Goal: Task Accomplishment & Management: Manage account settings

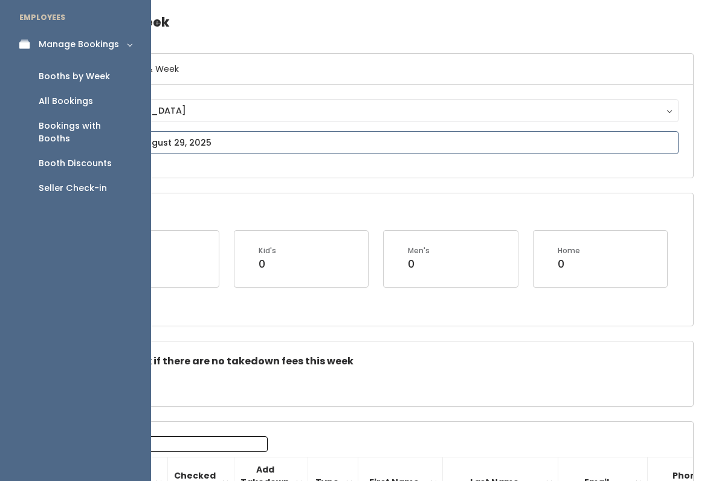
click at [295, 132] on input "text" at bounding box center [378, 142] width 602 height 23
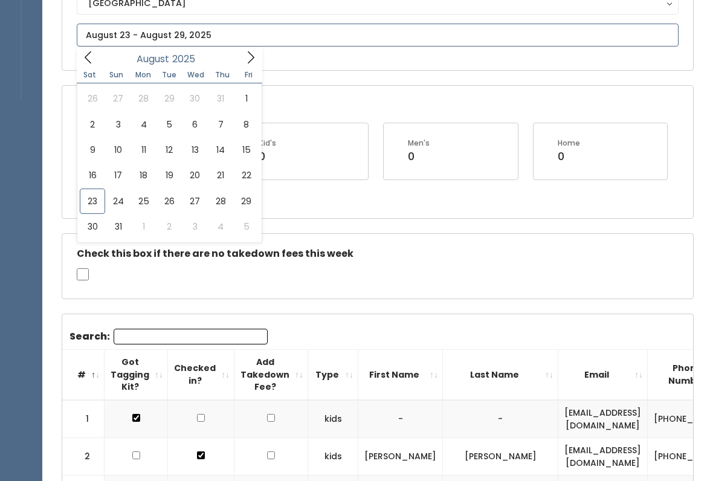
scroll to position [153, 0]
type input "August 23 to August 29"
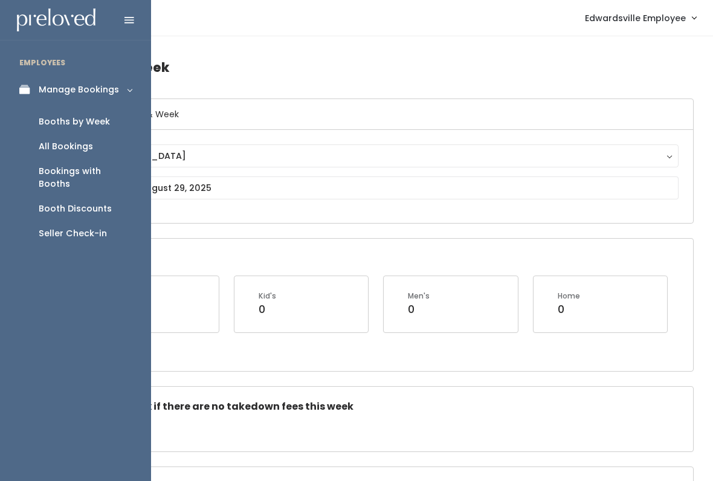
click at [109, 129] on link "Booths by Week" at bounding box center [75, 121] width 151 height 25
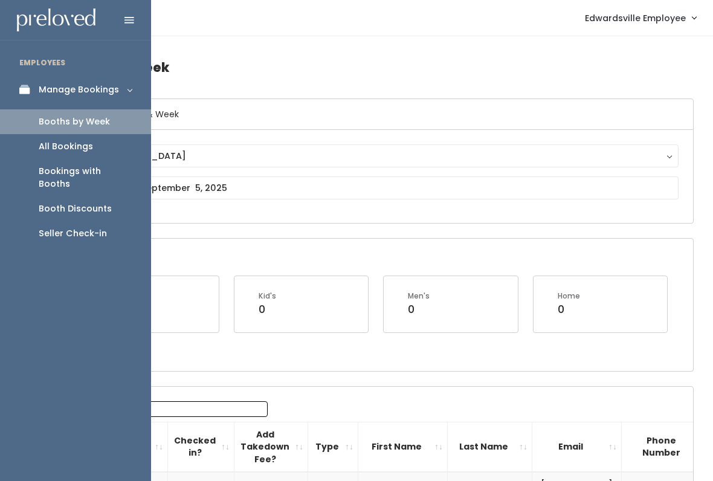
click at [299, 219] on div "Edwardsville Edwardsville" at bounding box center [377, 176] width 631 height 93
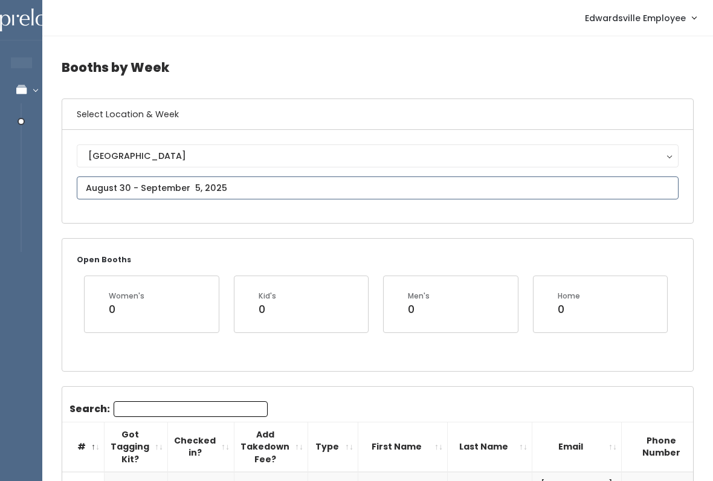
click at [239, 185] on input "text" at bounding box center [378, 187] width 602 height 23
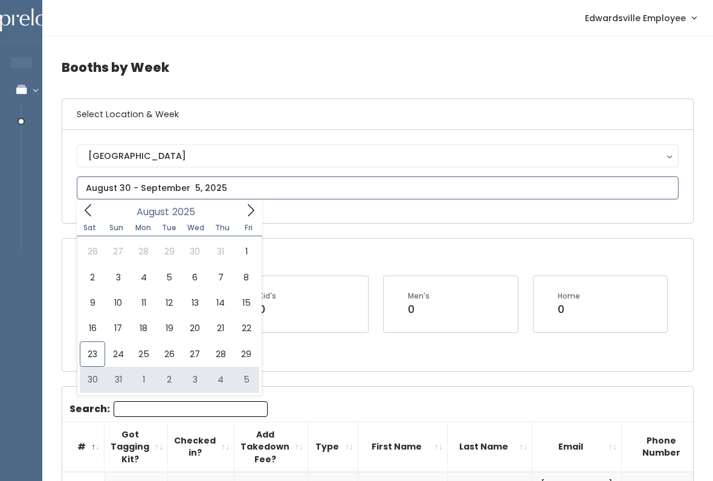
type input "August 30 to September 5"
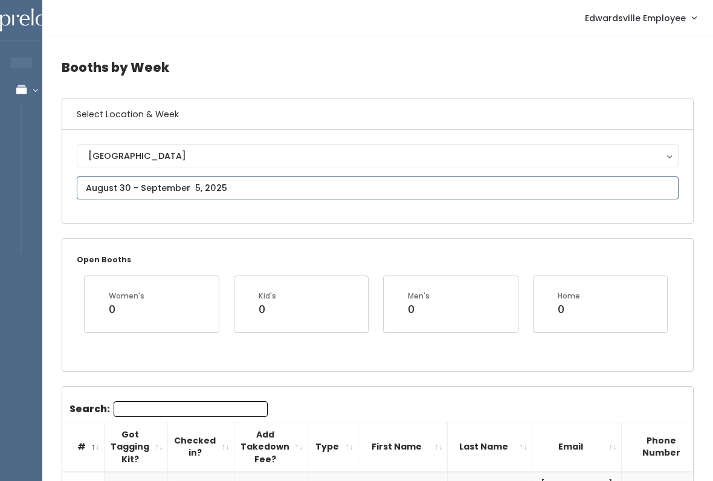
click at [654, 188] on input "text" at bounding box center [378, 187] width 602 height 23
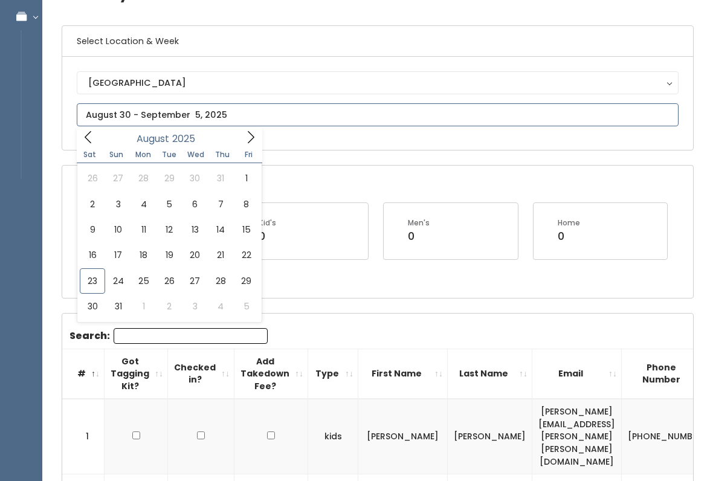
click at [254, 143] on icon at bounding box center [250, 137] width 13 height 13
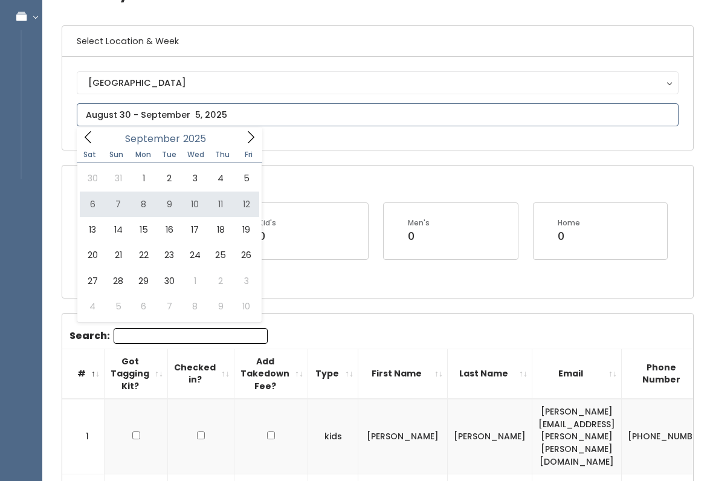
type input "September 6 to September 12"
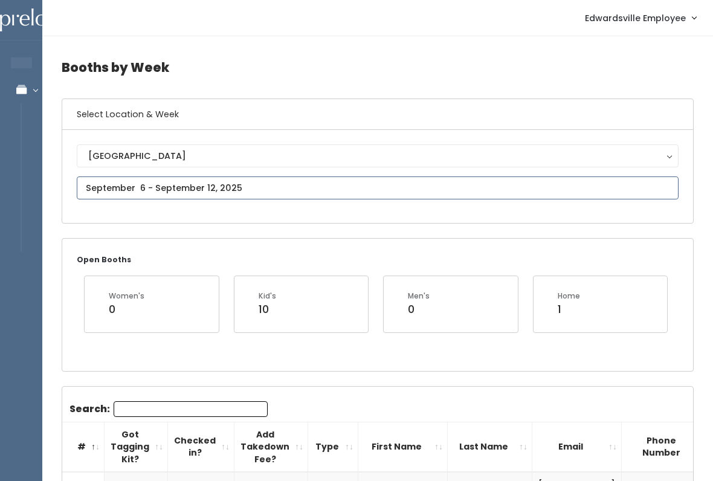
click at [205, 184] on input "text" at bounding box center [378, 187] width 602 height 23
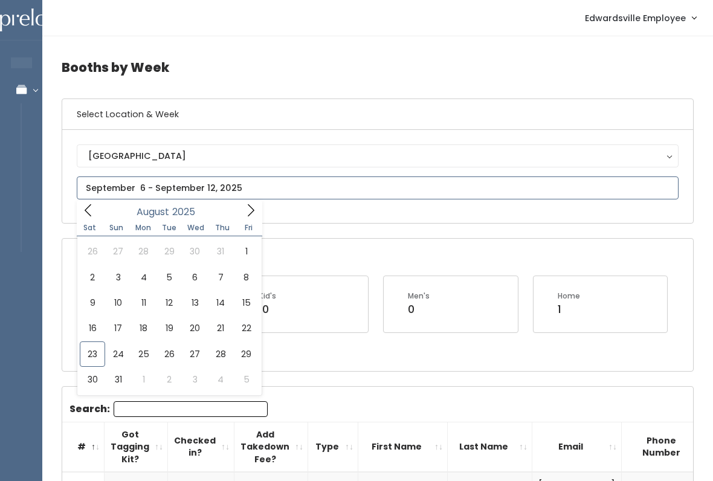
click at [245, 209] on icon at bounding box center [250, 210] width 13 height 13
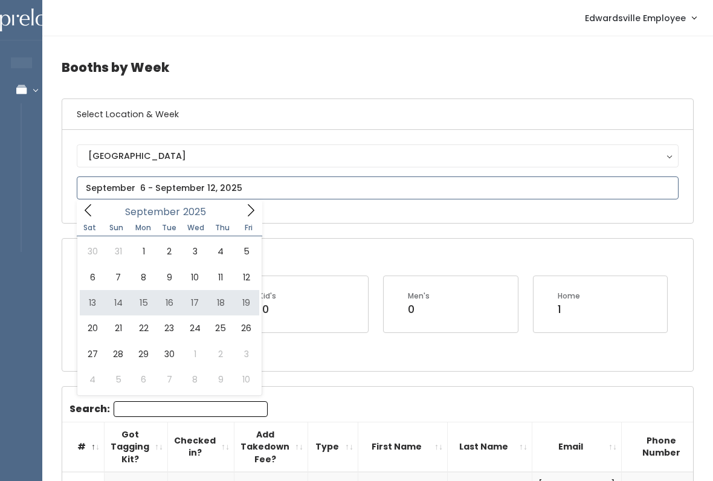
type input "September 13 to September 19"
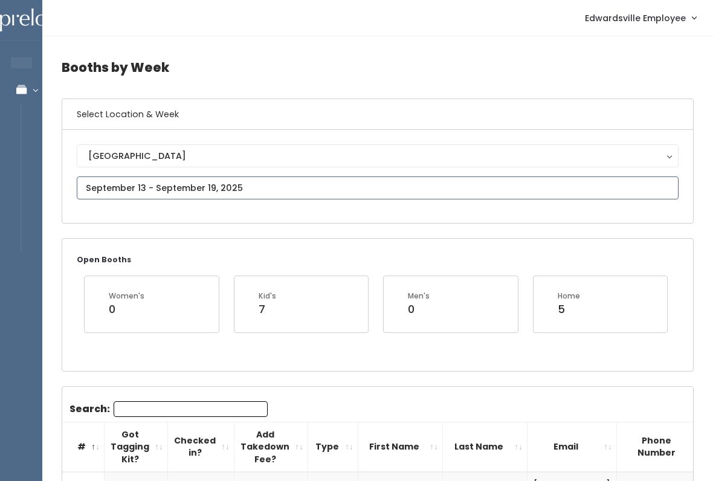
click at [222, 186] on input "text" at bounding box center [378, 187] width 602 height 23
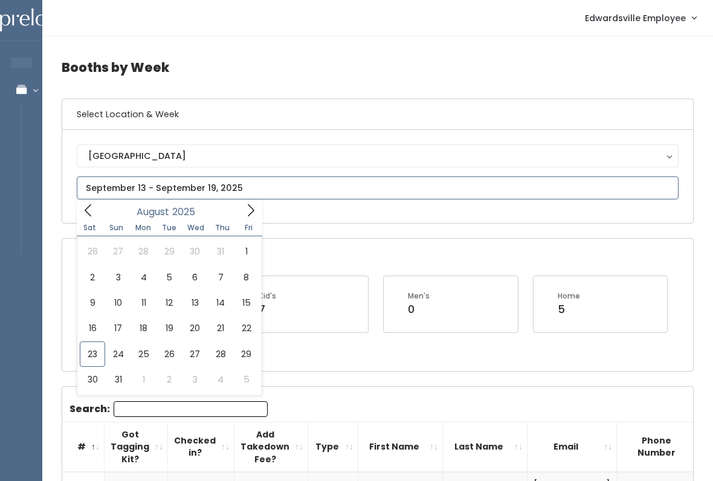
click at [254, 209] on icon at bounding box center [250, 210] width 13 height 13
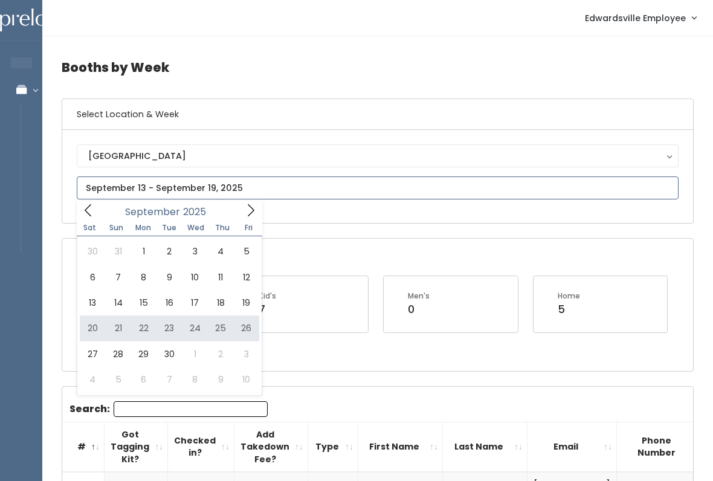
type input "September 20 to September 26"
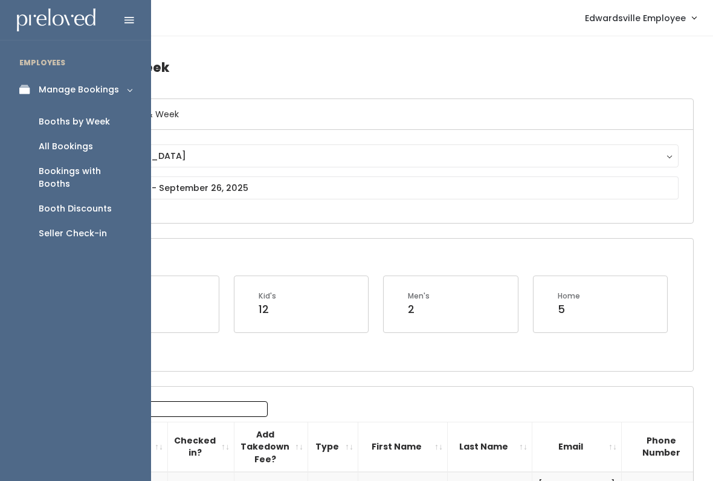
click at [82, 227] on div "Seller Check-in" at bounding box center [73, 233] width 68 height 13
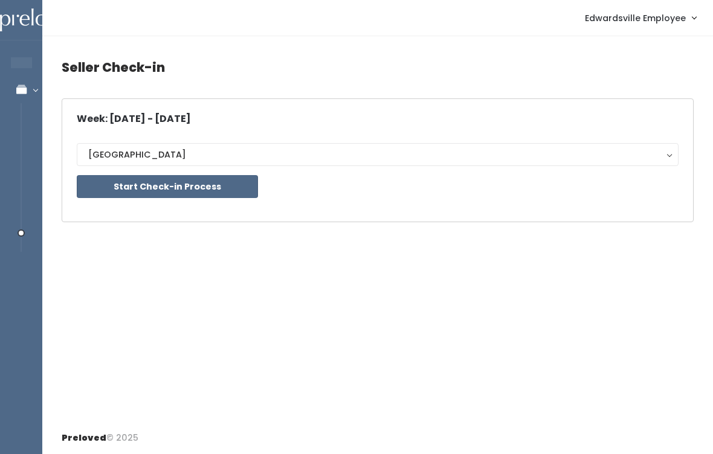
click at [212, 184] on button "Start Check-in Process" at bounding box center [167, 186] width 181 height 23
click at [188, 186] on button "Start Check-in Process" at bounding box center [167, 186] width 181 height 23
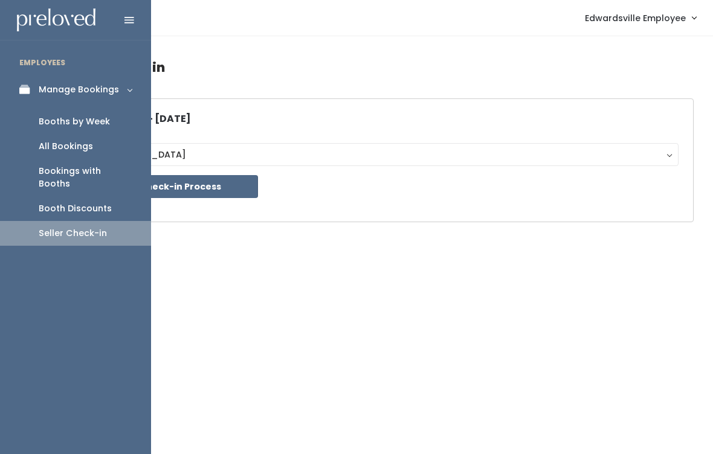
click at [121, 148] on link "All Bookings" at bounding box center [75, 146] width 151 height 25
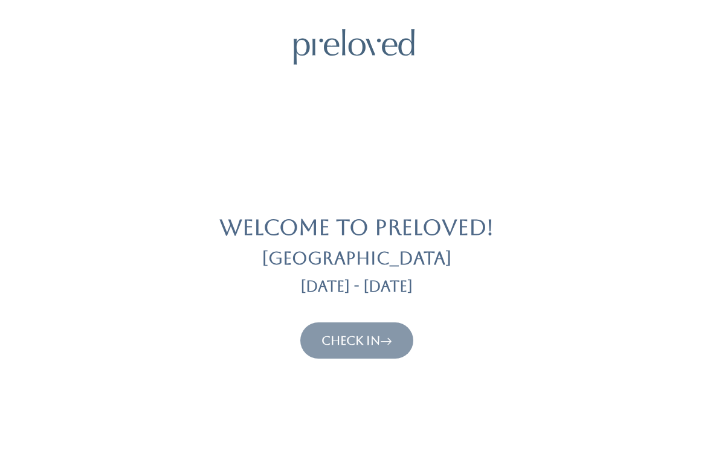
click at [373, 342] on link "Check In" at bounding box center [356, 340] width 71 height 14
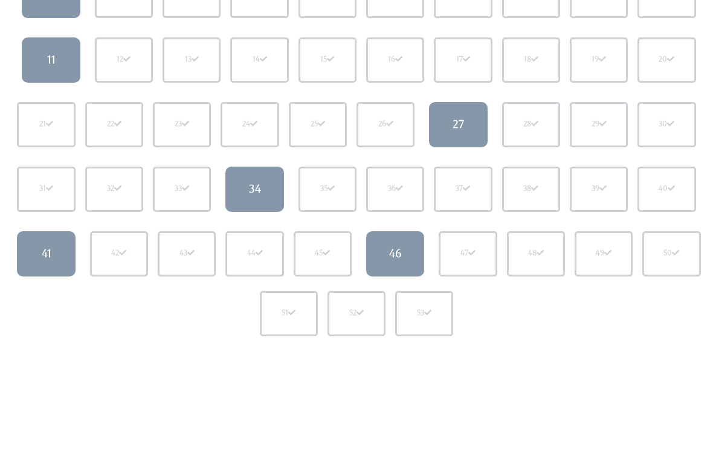
scroll to position [187, 0]
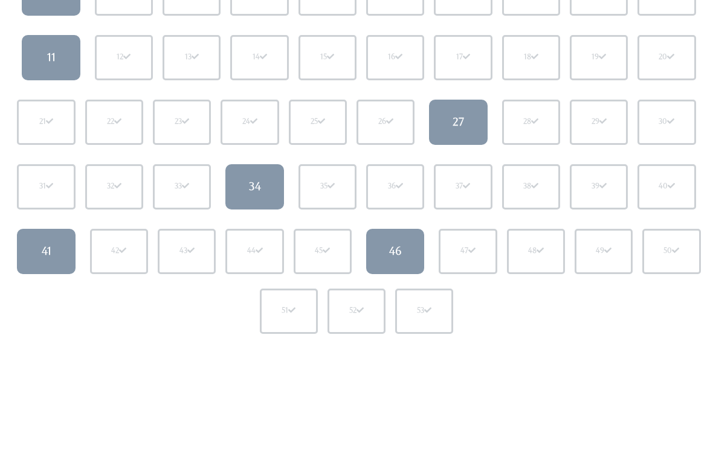
click at [373, 269] on link "46" at bounding box center [395, 252] width 58 height 45
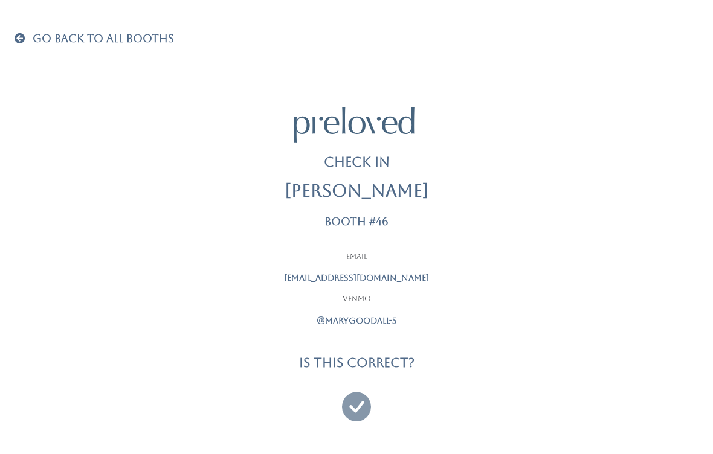
click at [361, 399] on icon at bounding box center [356, 401] width 29 height 40
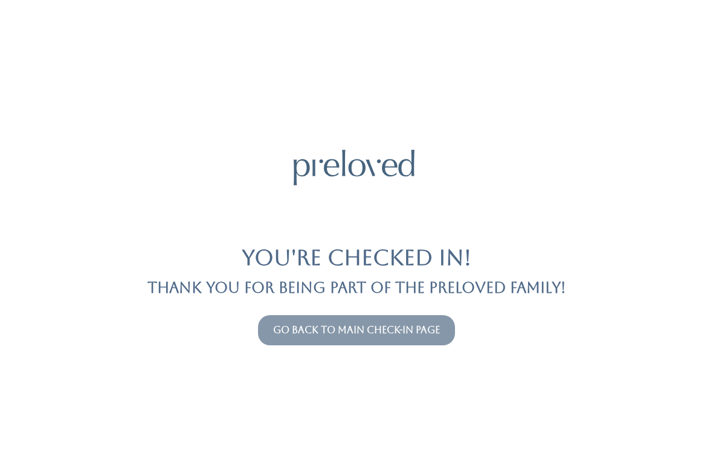
click at [428, 325] on link "Go back to main check-in page" at bounding box center [356, 329] width 167 height 11
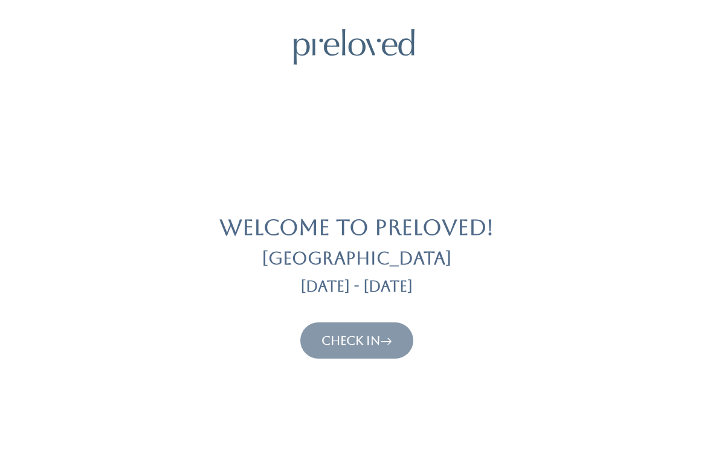
click at [358, 347] on link "Check In" at bounding box center [356, 340] width 71 height 14
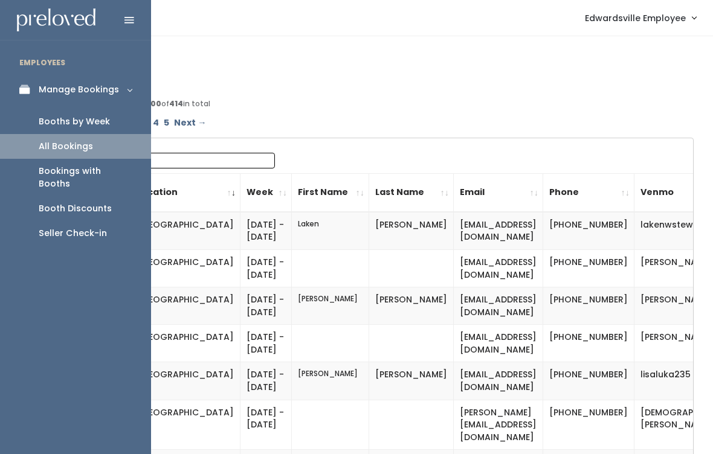
click at [113, 169] on div "Bookings with Booths" at bounding box center [85, 177] width 93 height 25
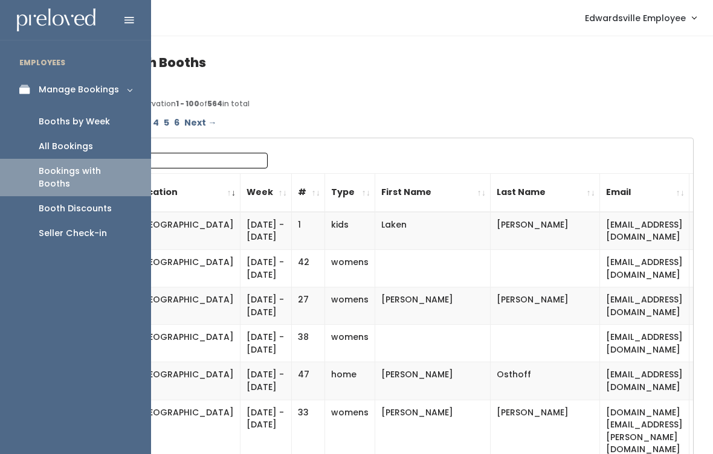
click at [108, 126] on div "Booths by Week" at bounding box center [74, 121] width 71 height 13
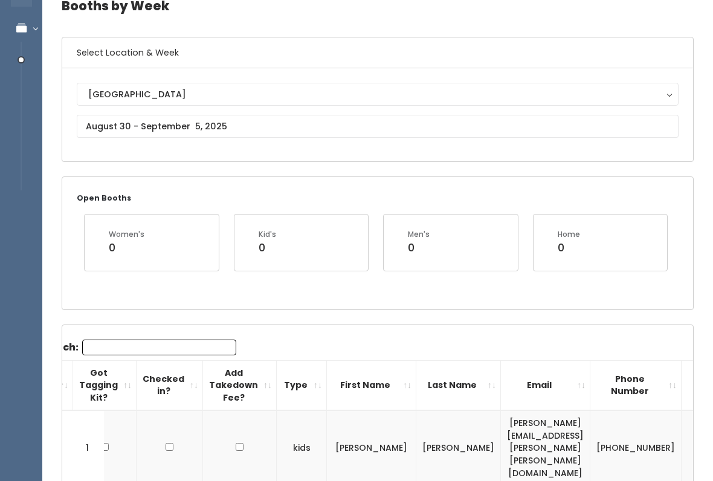
scroll to position [63, 0]
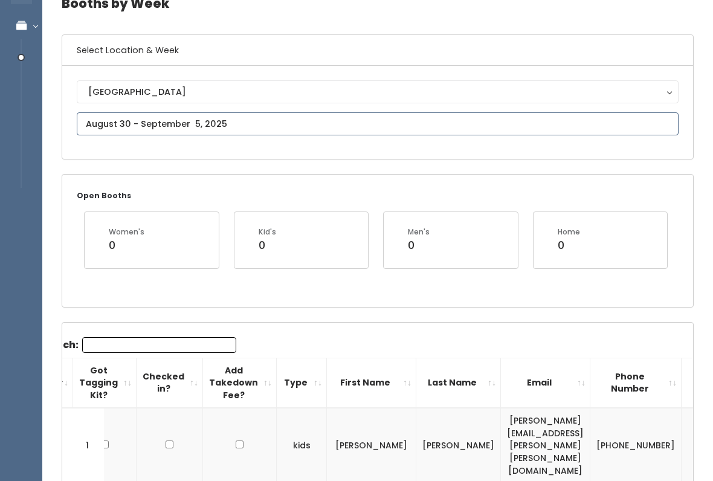
click at [356, 132] on input "text" at bounding box center [378, 124] width 602 height 23
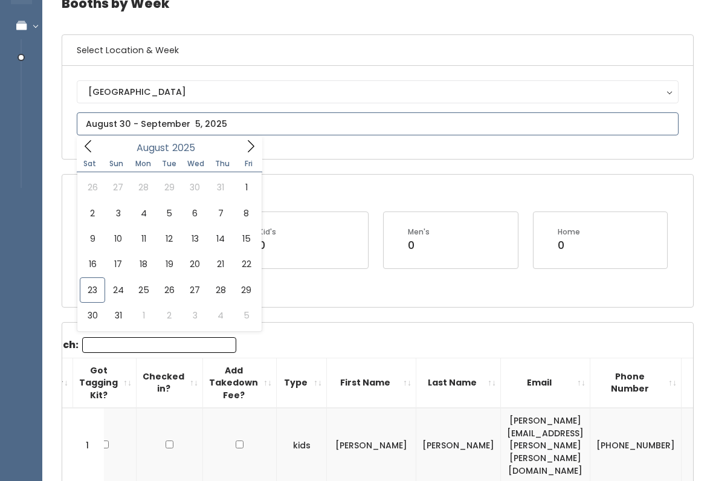
scroll to position [64, 0]
type input "August 23 to August 29"
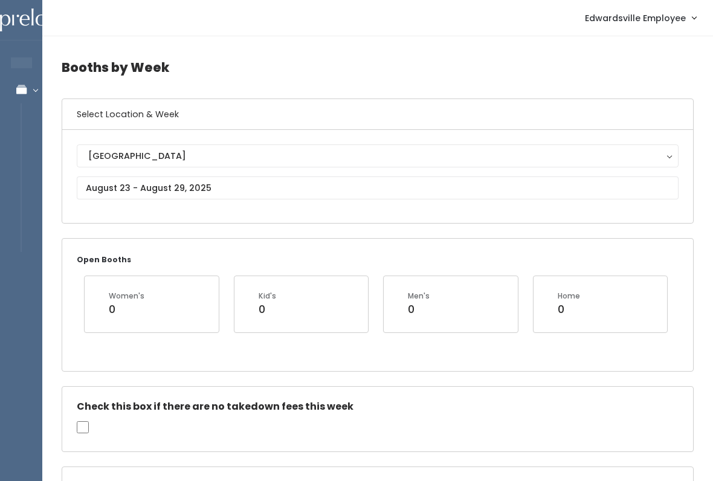
click at [31, 94] on link "Manage Bookings" at bounding box center [78, 89] width 157 height 27
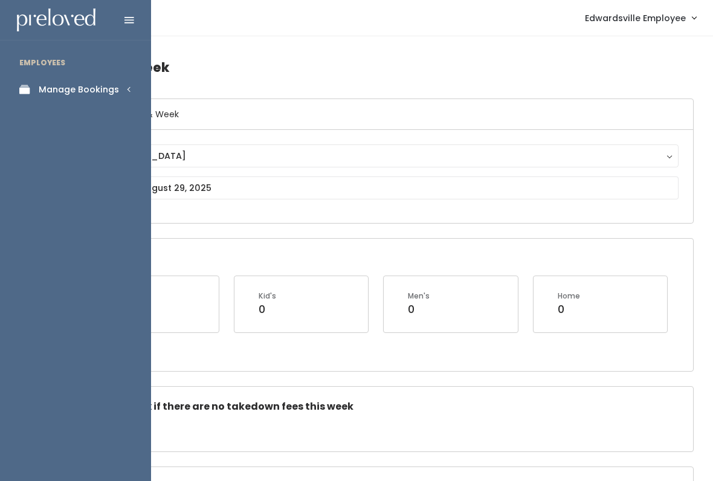
click at [124, 101] on link "Manage Bookings" at bounding box center [75, 89] width 151 height 27
click at [112, 226] on link "Seller Check-in" at bounding box center [75, 233] width 151 height 25
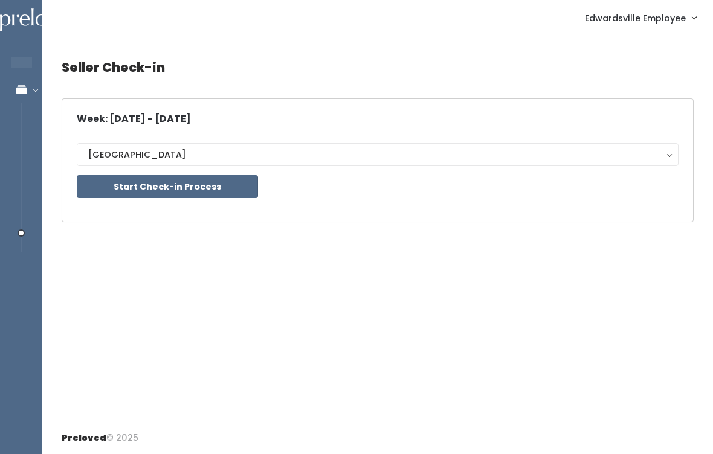
click at [220, 190] on button "Start Check-in Process" at bounding box center [167, 186] width 181 height 23
click at [199, 188] on button "Start Check-in Process" at bounding box center [167, 186] width 181 height 23
click at [264, 315] on div "Seller Check-in Week: Aug 23 - Aug 29, 2025 Edwardsville Edwardsville Start Che…" at bounding box center [377, 229] width 670 height 386
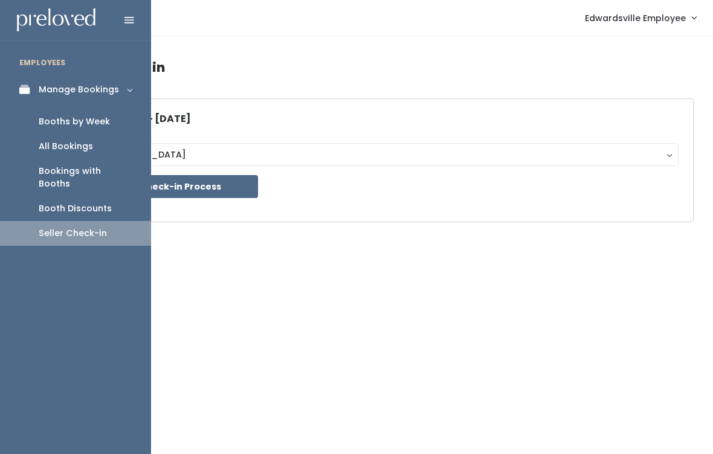
click at [29, 94] on icon at bounding box center [27, 90] width 17 height 10
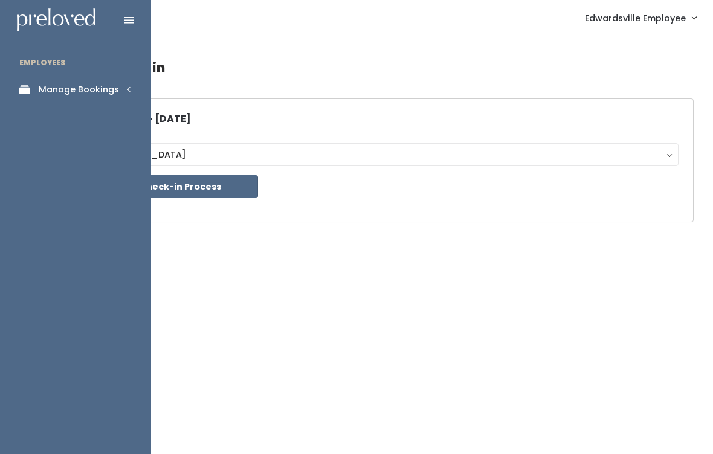
click at [60, 95] on link "Manage Bookings" at bounding box center [75, 89] width 151 height 27
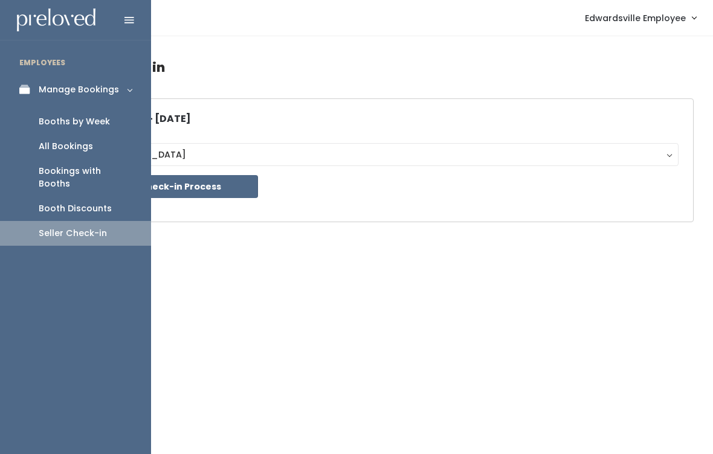
click at [108, 223] on link "Seller Check-in" at bounding box center [75, 233] width 151 height 25
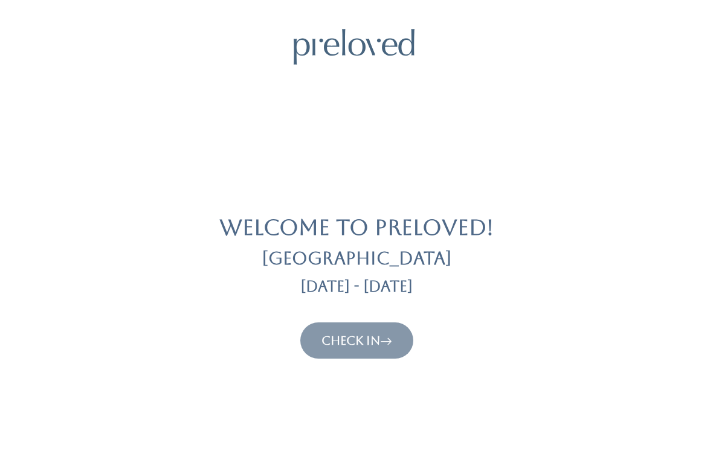
click at [399, 335] on button "Check In" at bounding box center [356, 341] width 113 height 36
click at [369, 341] on link "Check In" at bounding box center [356, 340] width 71 height 14
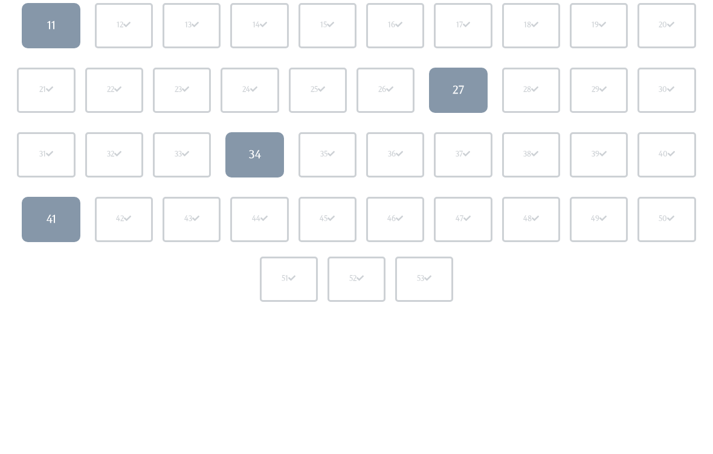
scroll to position [220, 0]
click at [53, 233] on link "41" at bounding box center [51, 219] width 58 height 45
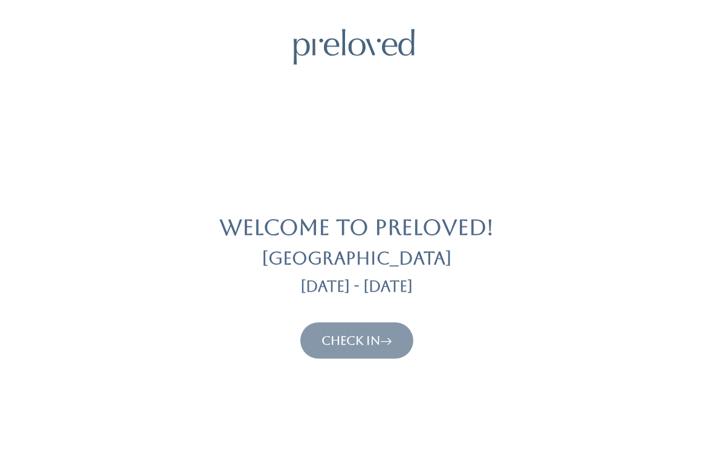
click at [378, 340] on link "Check In" at bounding box center [356, 340] width 71 height 14
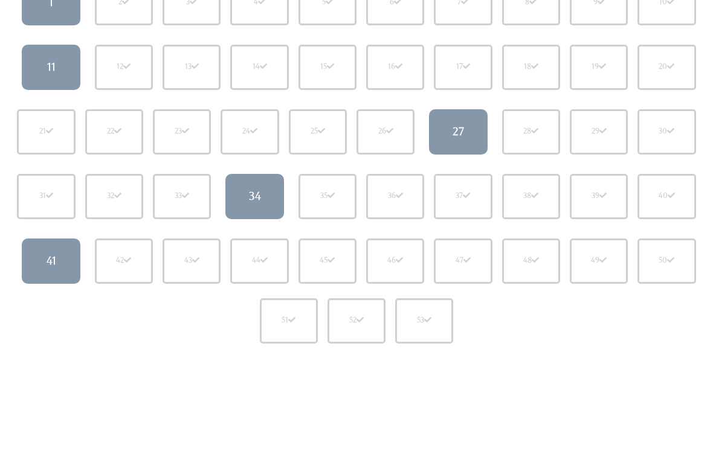
scroll to position [178, 0]
click at [267, 198] on link "34" at bounding box center [254, 196] width 58 height 45
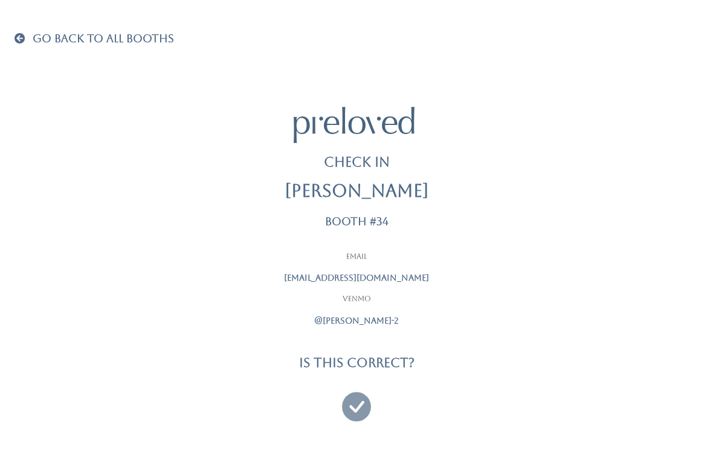
click at [358, 404] on icon at bounding box center [356, 401] width 29 height 40
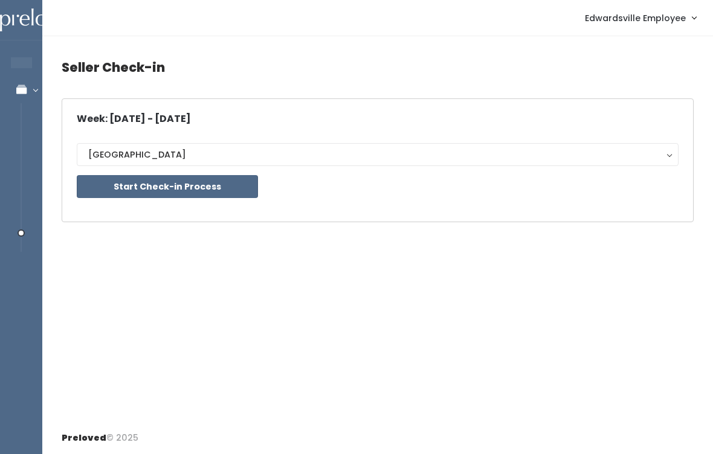
click at [369, 127] on div "Week: Aug 23 - Aug 29, 2025 Edwardsville Edwardsville Start Check-in Process" at bounding box center [378, 161] width 602 height 94
click at [223, 188] on button "Start Check-in Process" at bounding box center [167, 186] width 181 height 23
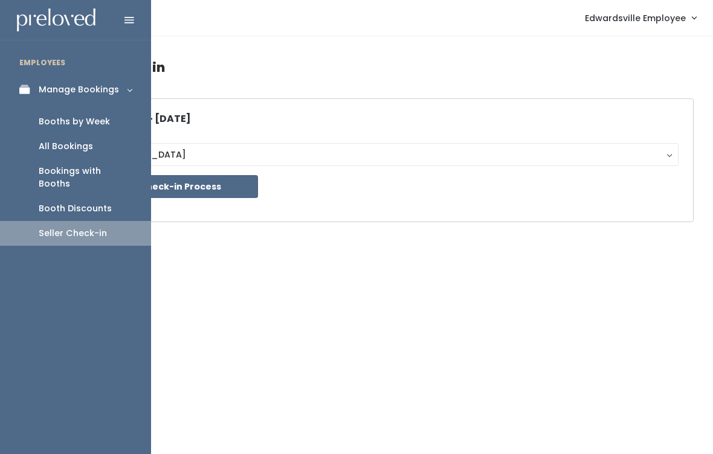
click at [111, 127] on link "Booths by Week" at bounding box center [75, 121] width 151 height 25
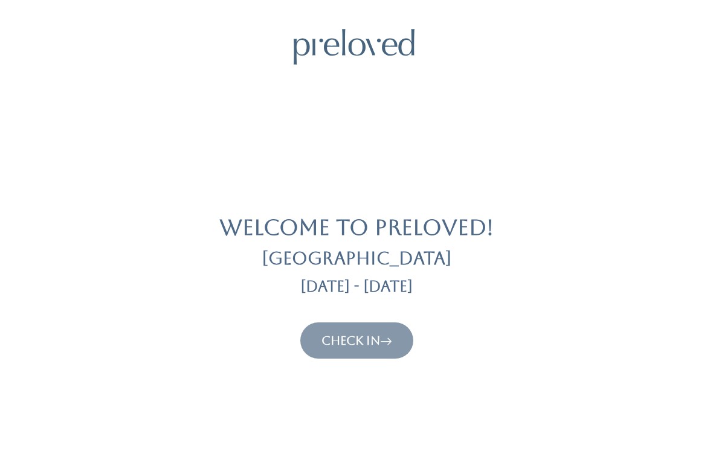
click at [351, 343] on link "Check In" at bounding box center [356, 340] width 71 height 14
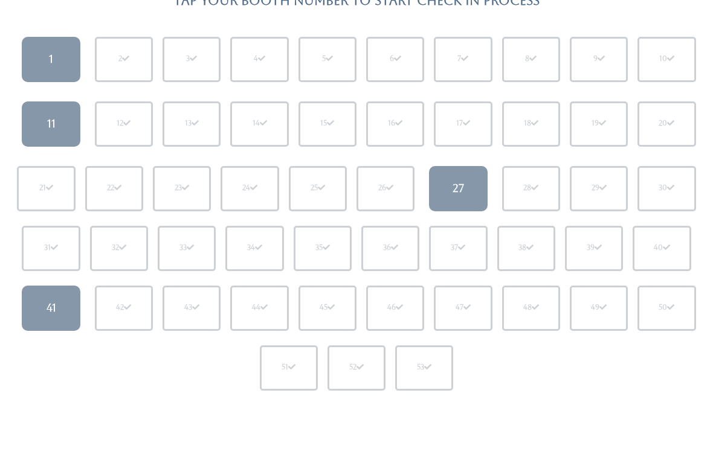
scroll to position [121, 0]
click at [60, 134] on link "11" at bounding box center [51, 124] width 58 height 45
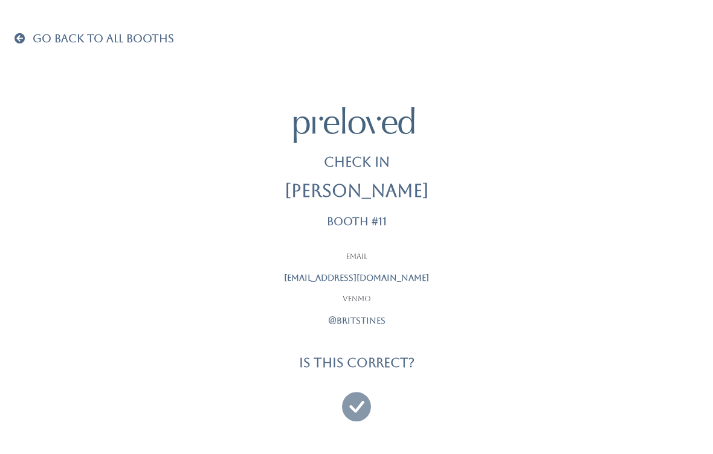
click at [364, 407] on icon at bounding box center [356, 401] width 29 height 40
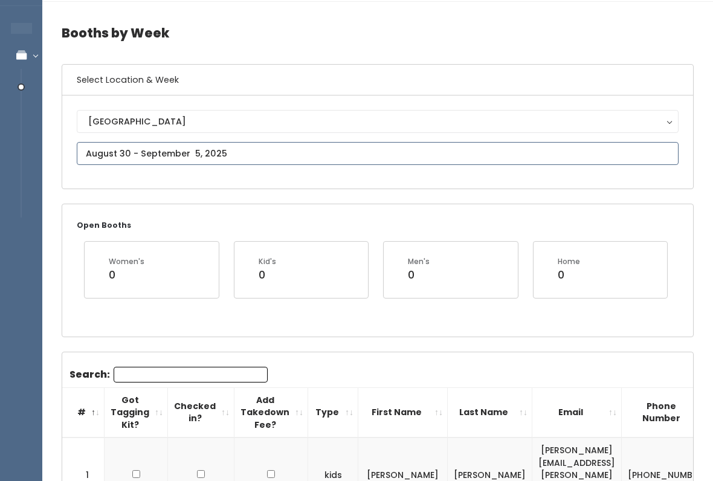
click at [341, 158] on input "text" at bounding box center [378, 154] width 602 height 23
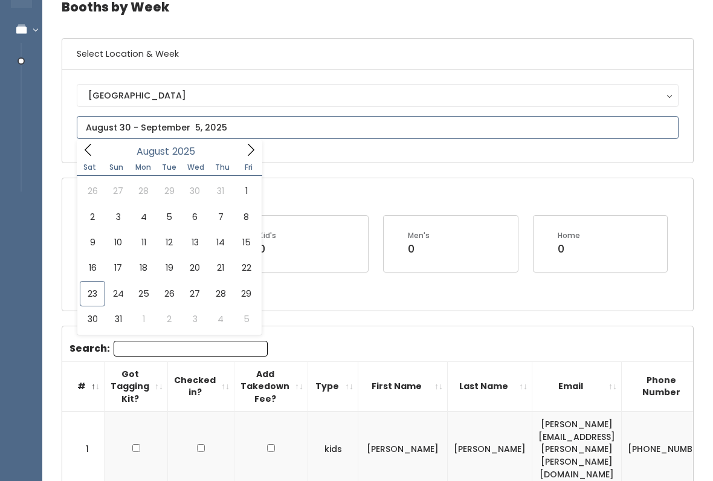
scroll to position [62, 0]
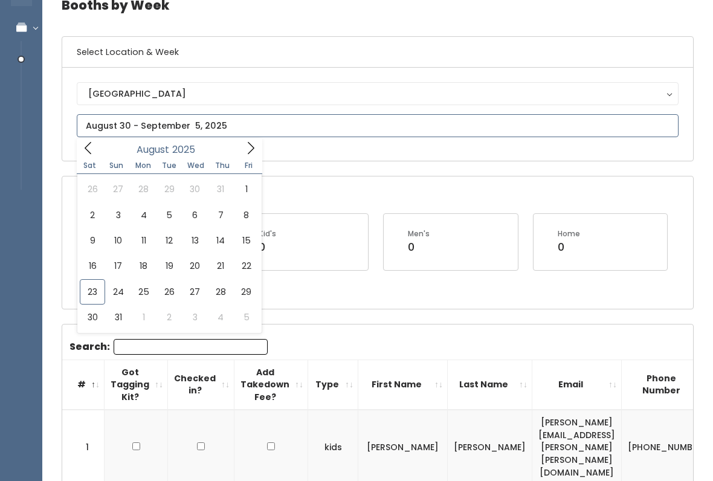
type input "August 23 to August 29"
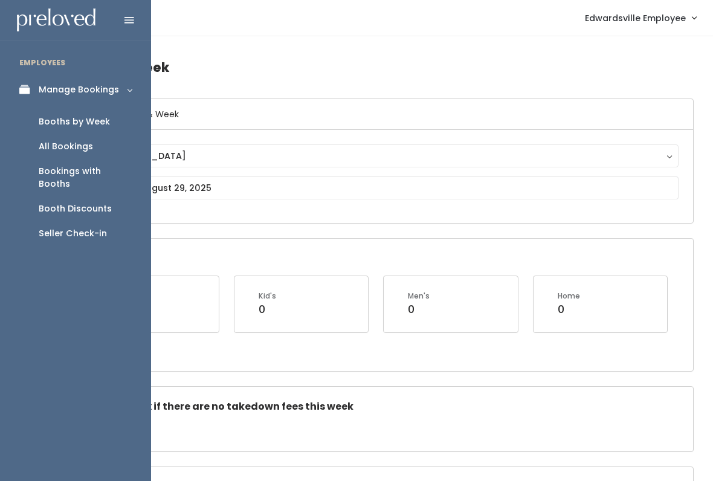
click at [30, 88] on icon at bounding box center [27, 90] width 17 height 10
click at [100, 94] on div "Manage Bookings" at bounding box center [79, 89] width 80 height 13
click at [95, 227] on div "Seller Check-in" at bounding box center [73, 233] width 68 height 13
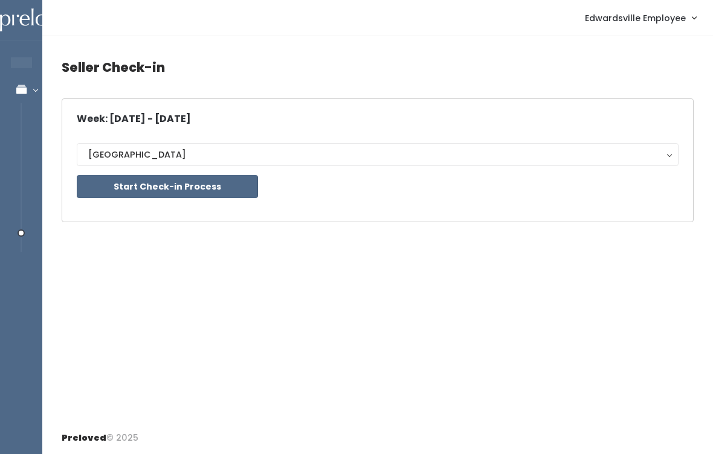
click at [225, 186] on button "Start Check-in Process" at bounding box center [167, 186] width 181 height 23
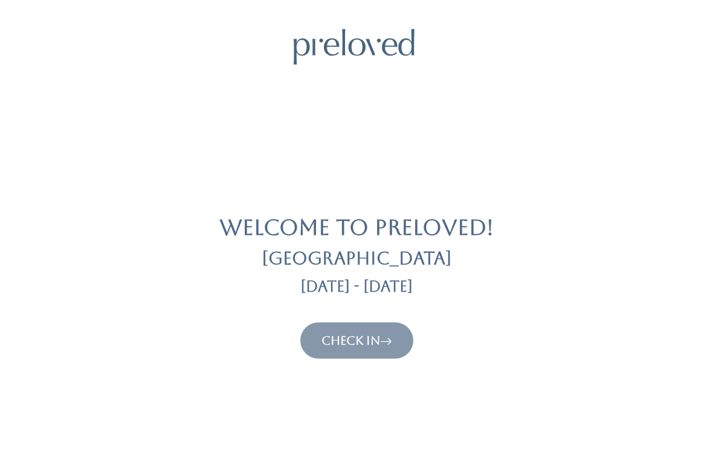
click at [352, 341] on link "Check In" at bounding box center [356, 340] width 71 height 14
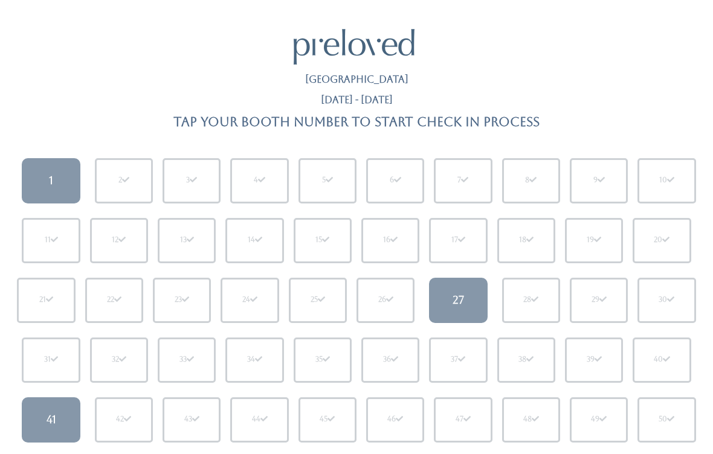
click at [461, 298] on div "27" at bounding box center [457, 300] width 11 height 16
